Goal: Information Seeking & Learning: Understand process/instructions

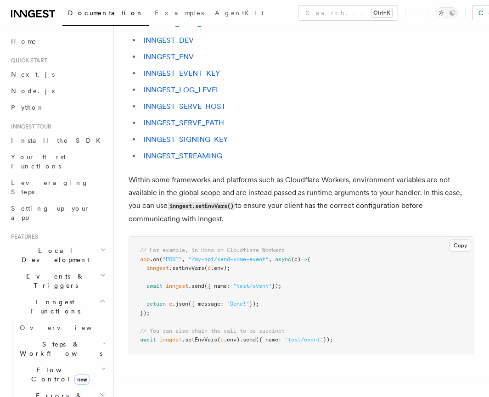
scroll to position [57, 0]
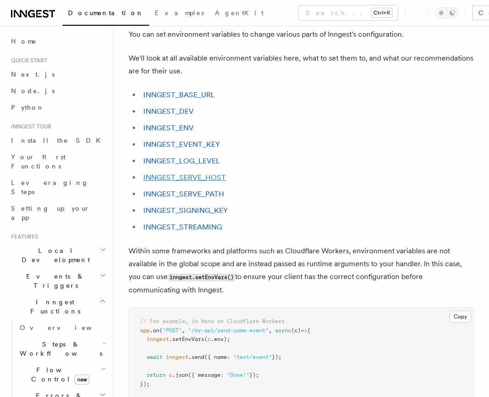
click at [199, 181] on link "INNGEST_SERVE_HOST" at bounding box center [184, 177] width 83 height 9
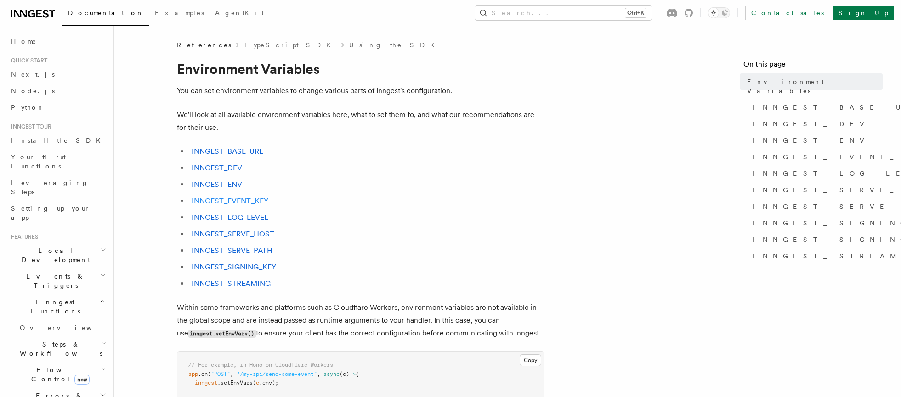
click at [247, 201] on link "INNGEST_EVENT_KEY" at bounding box center [230, 201] width 77 height 9
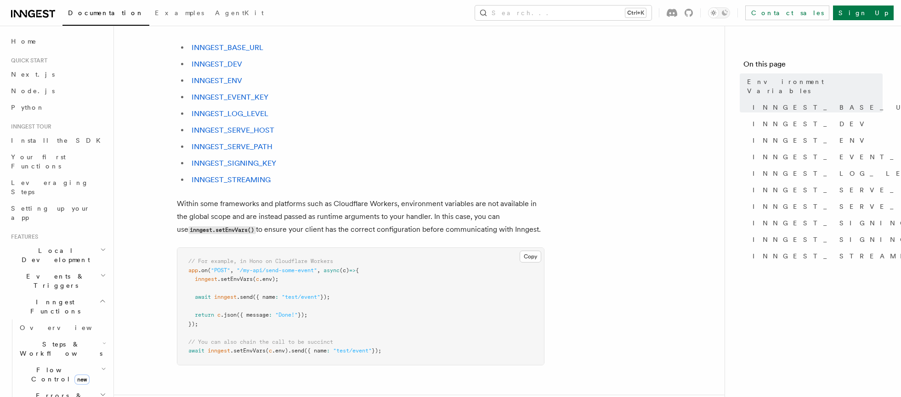
scroll to position [54, 0]
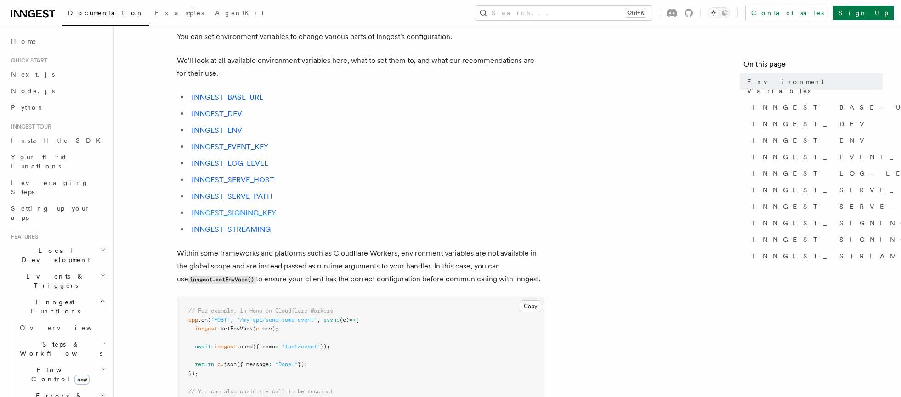
click at [232, 210] on link "INNGEST_SIGNING_KEY" at bounding box center [234, 213] width 85 height 9
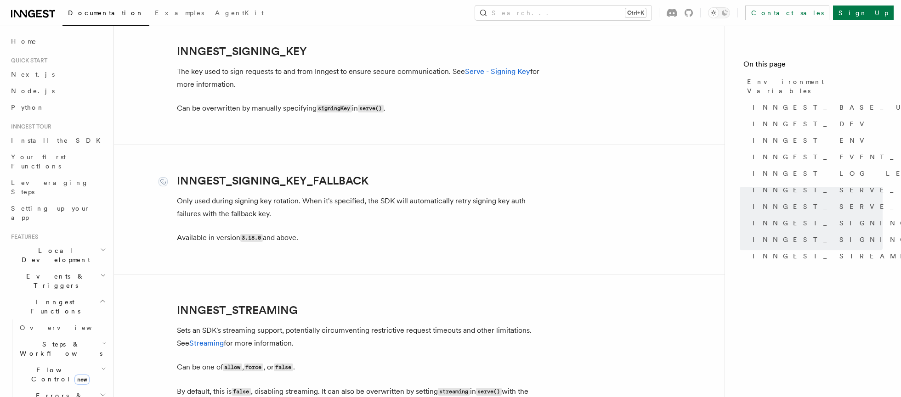
scroll to position [1614, 0]
click at [331, 109] on code "signingKey" at bounding box center [334, 108] width 35 height 8
copy code "signingKey"
